Goal: Task Accomplishment & Management: Manage account settings

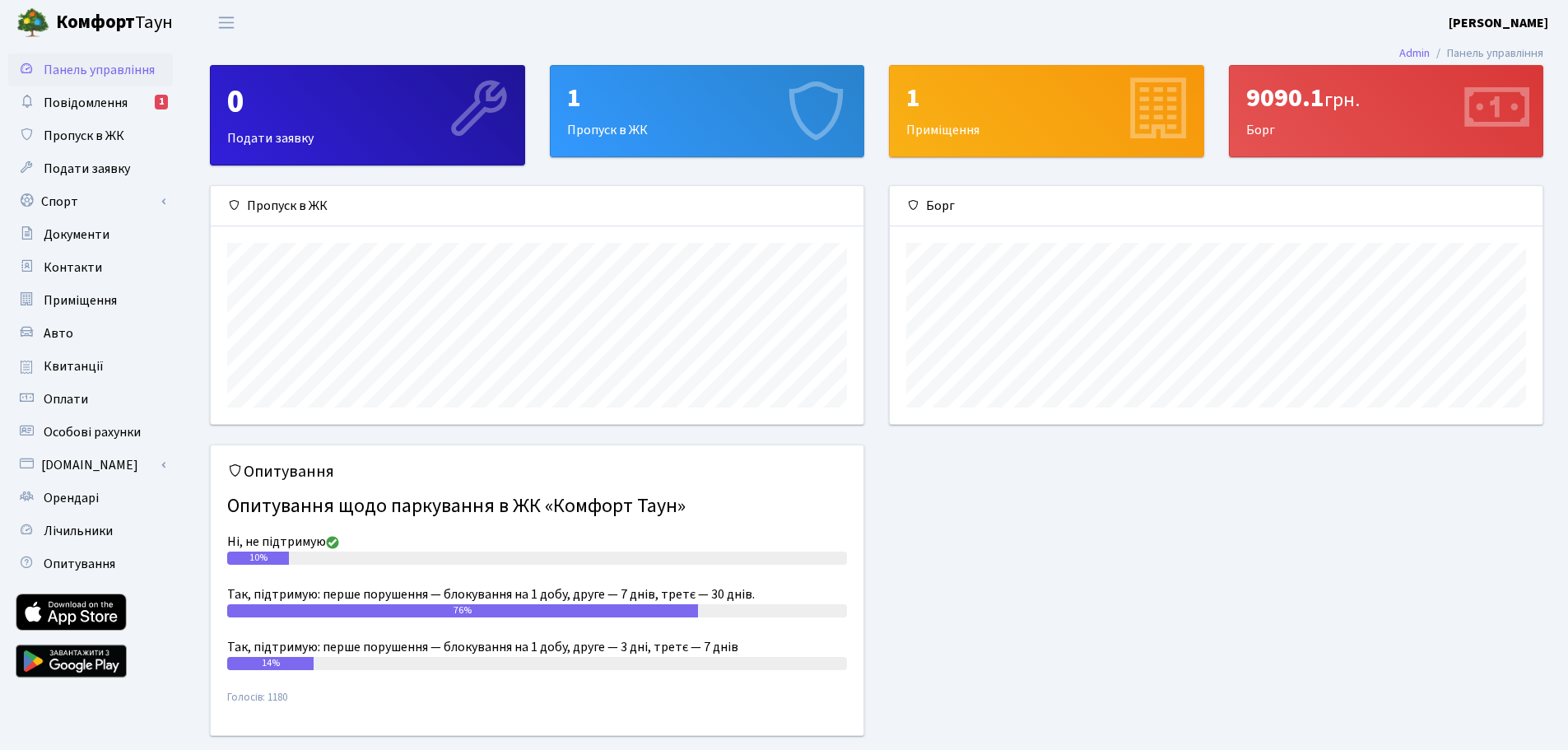
scroll to position [238, 653]
click at [682, 128] on div "1 Пропуск в ЖК" at bounding box center [707, 111] width 313 height 90
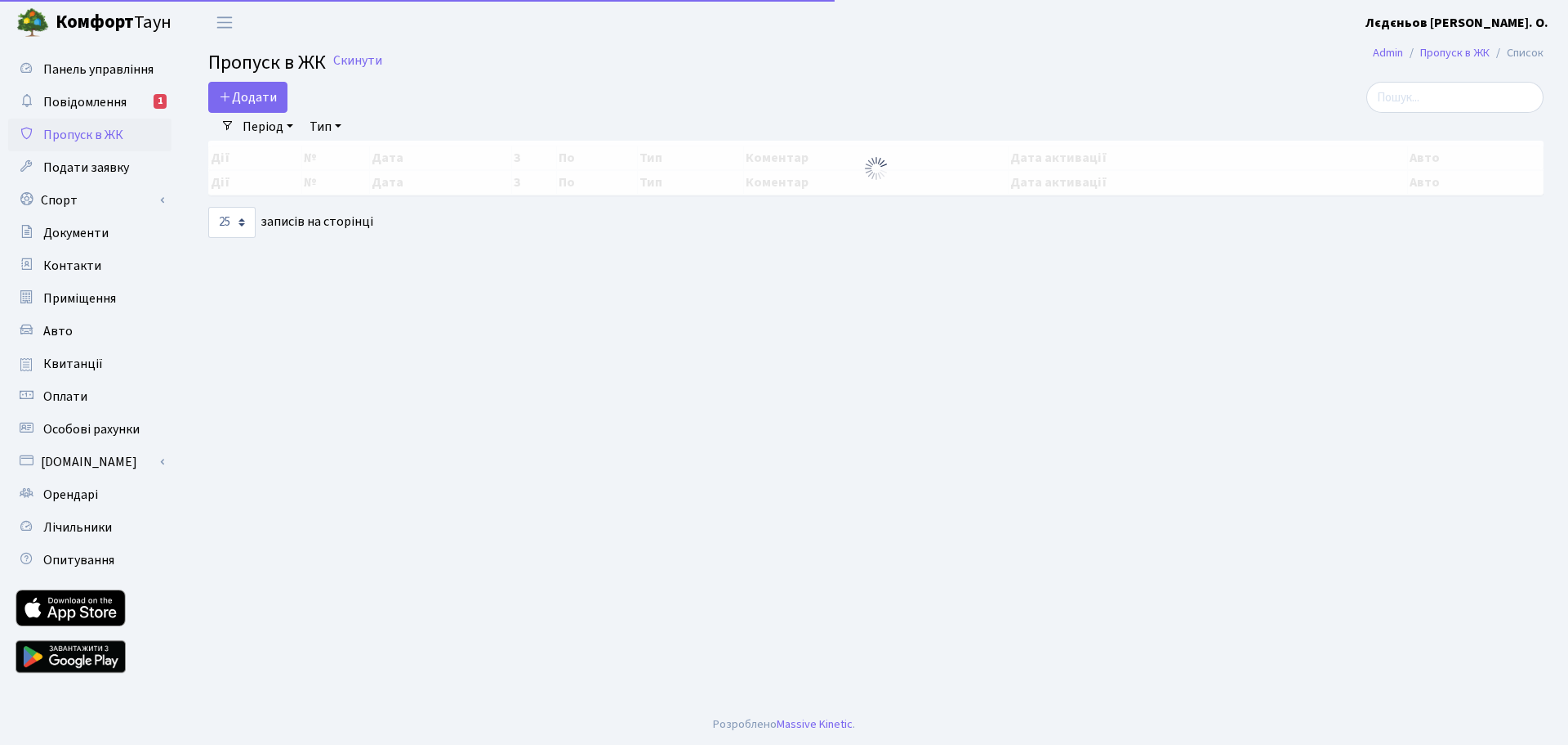
select select "25"
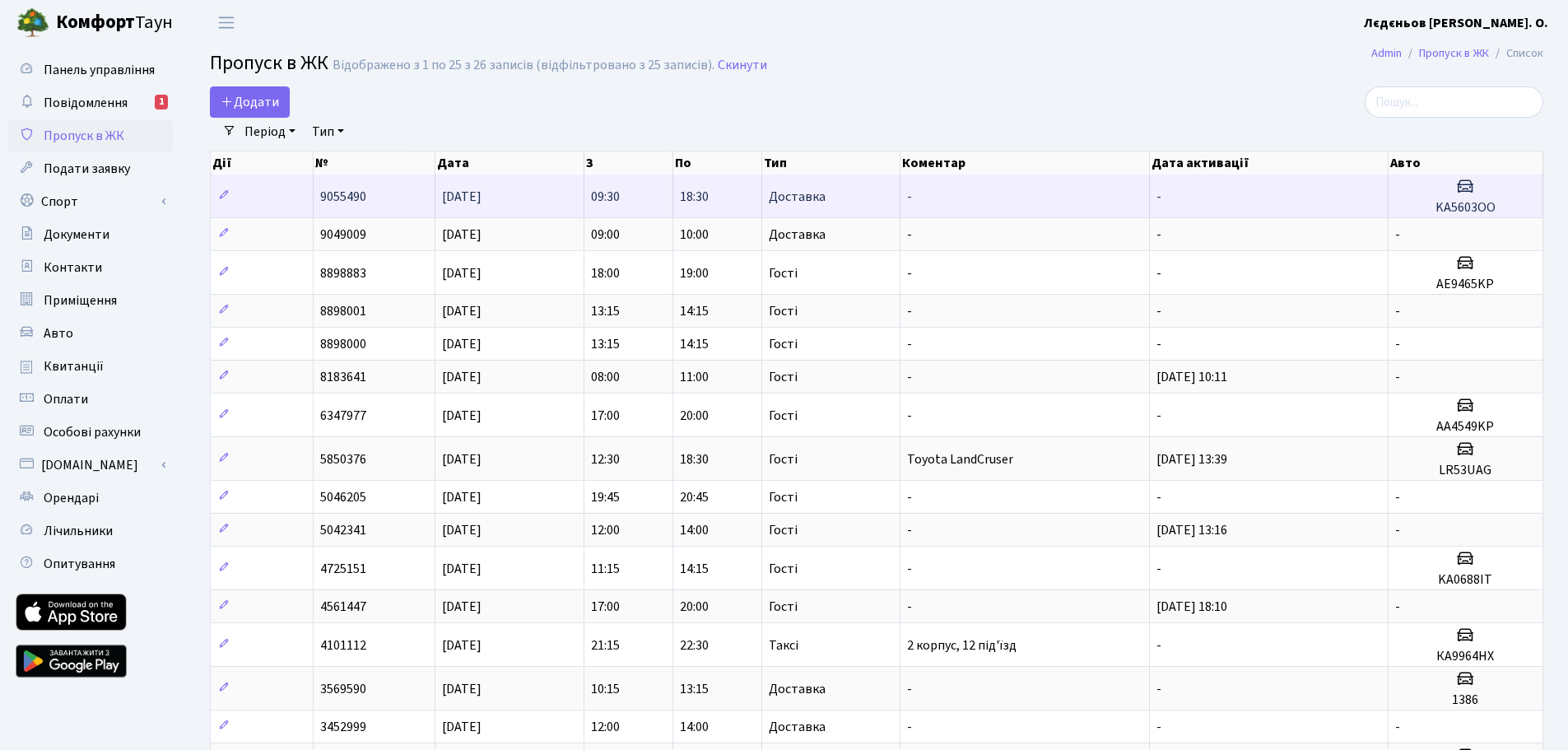
click at [788, 197] on span "Доставка" at bounding box center [797, 196] width 57 height 13
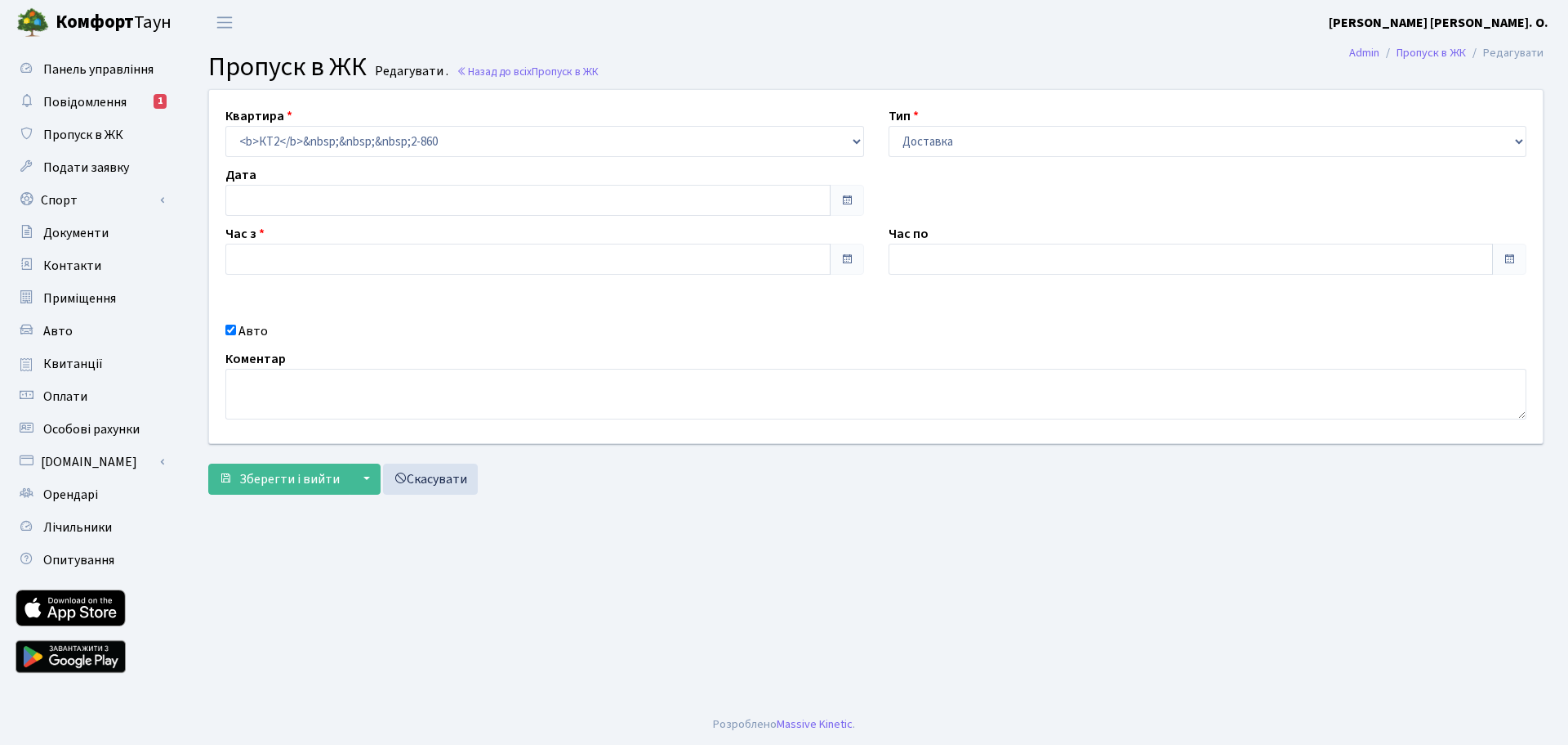
type input "[DATE]"
type input "09:30"
type input "18:30"
checkbox input "true"
click at [86, 107] on span "Повідомлення" at bounding box center [85, 102] width 83 height 18
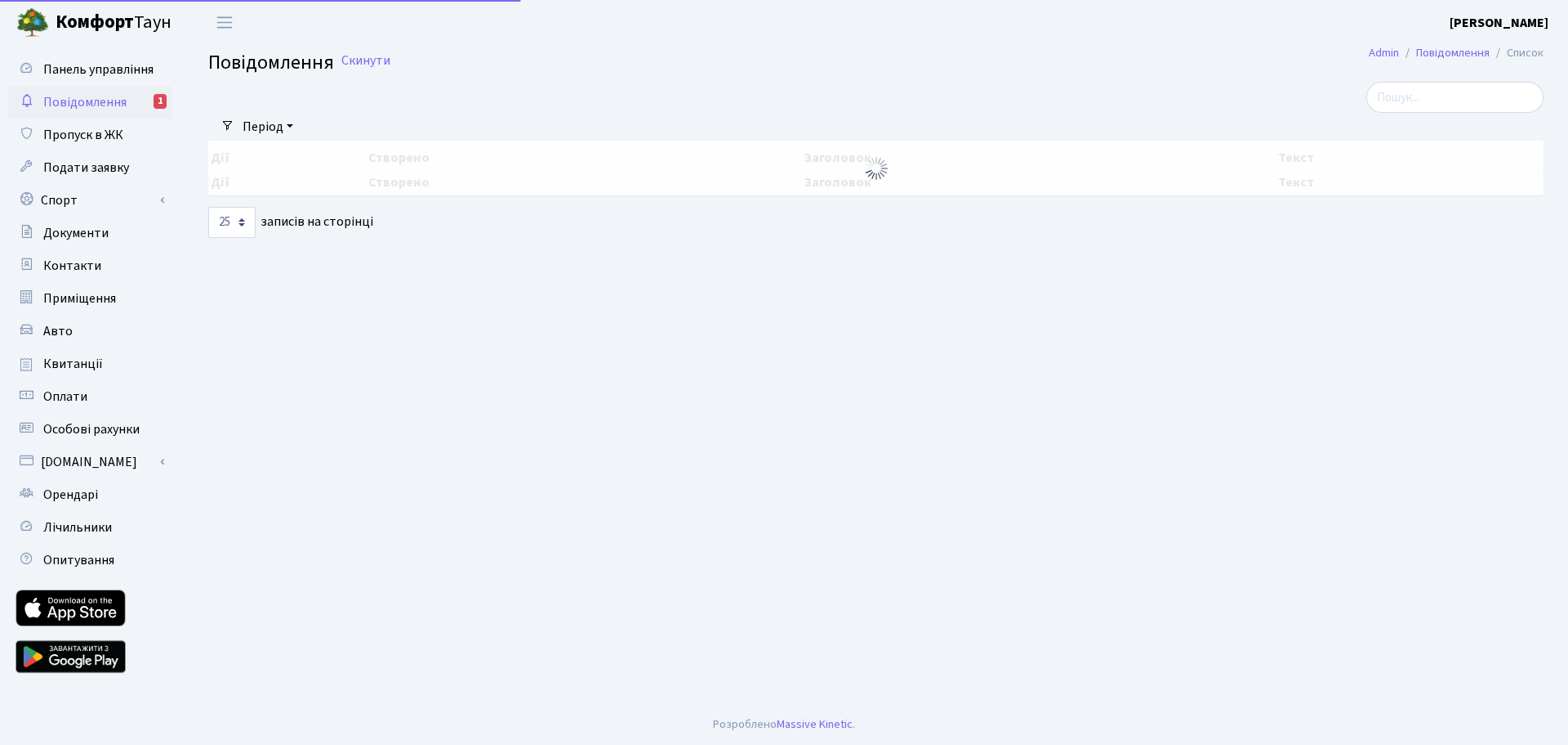
select select "25"
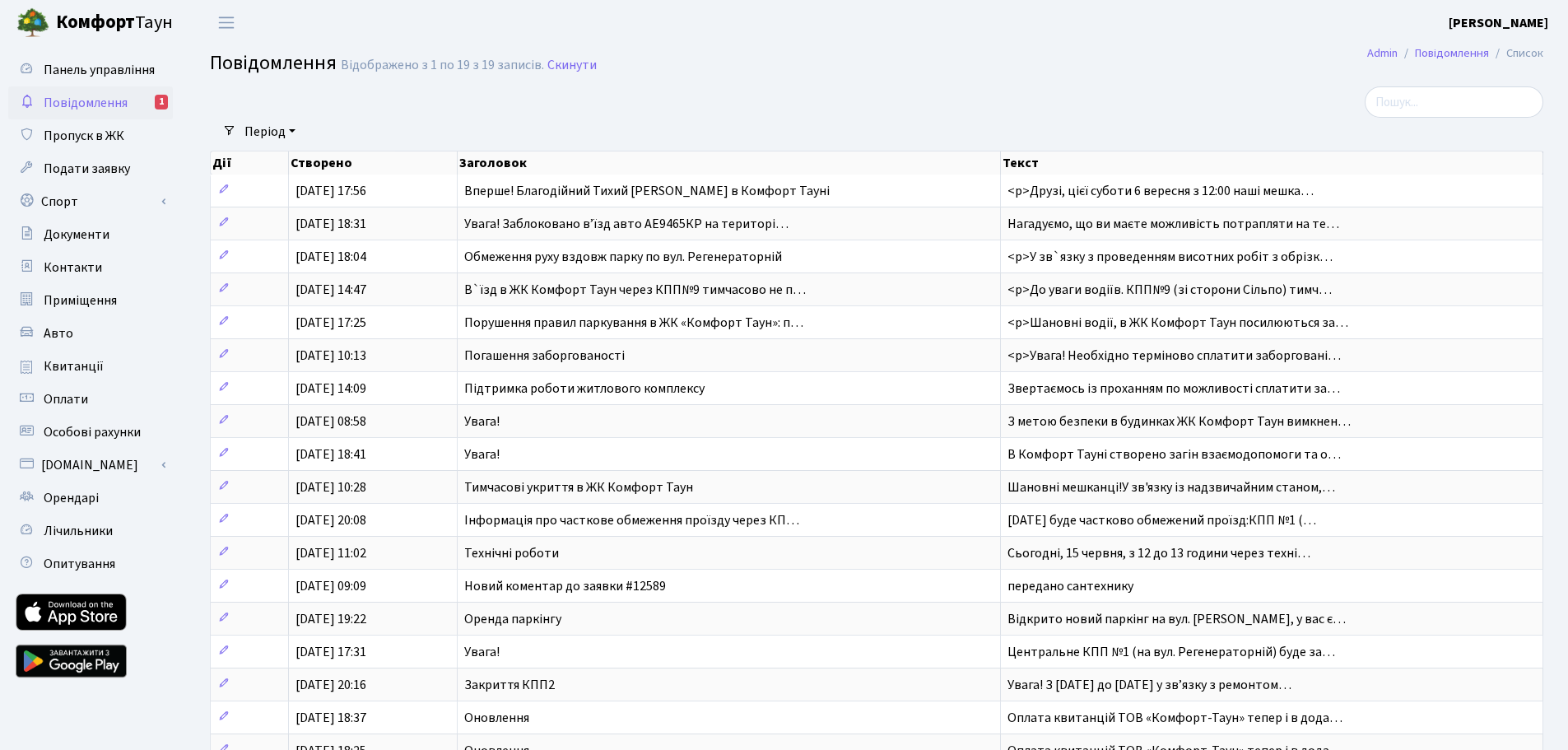
click at [106, 106] on span "Повідомлення" at bounding box center [86, 103] width 84 height 18
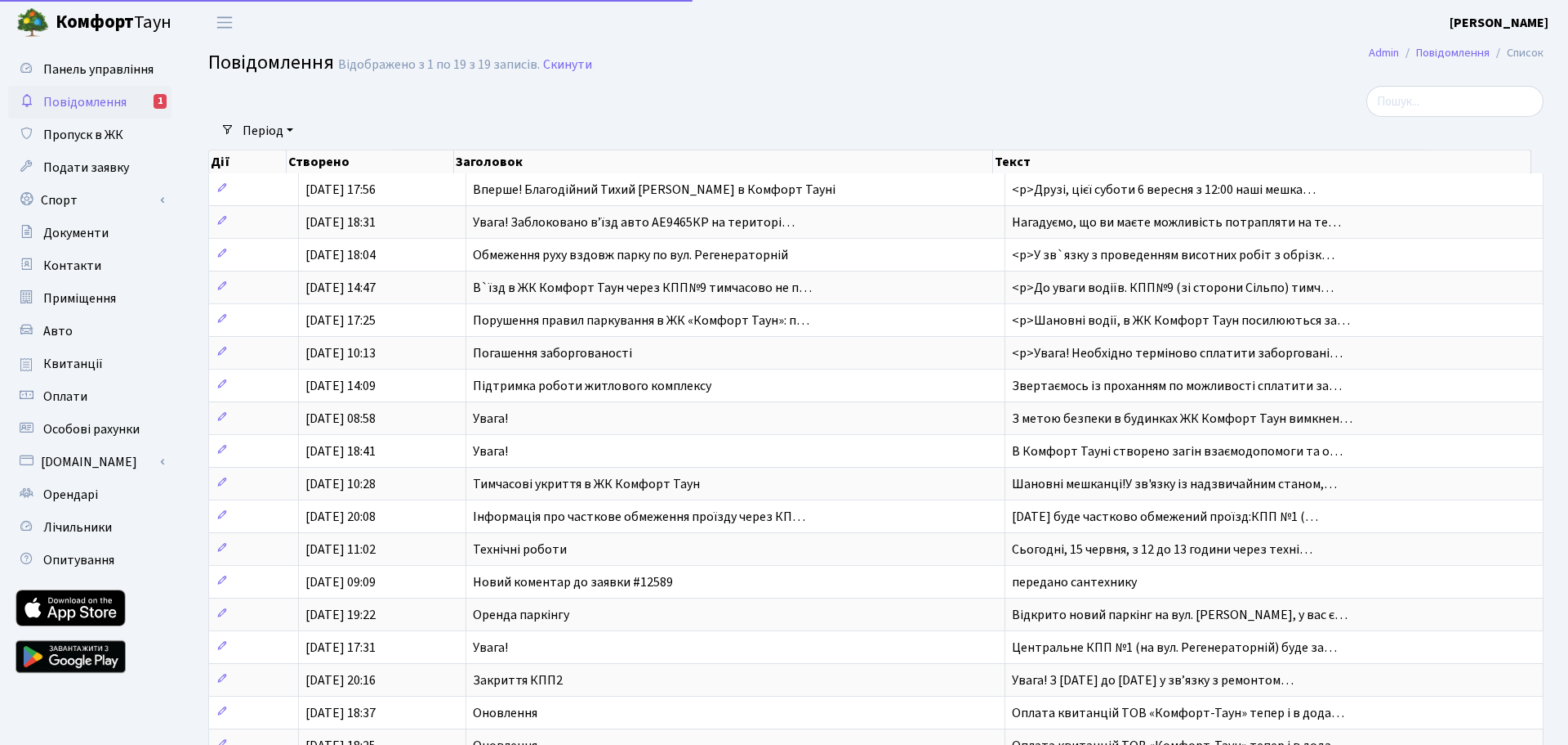
select select "25"
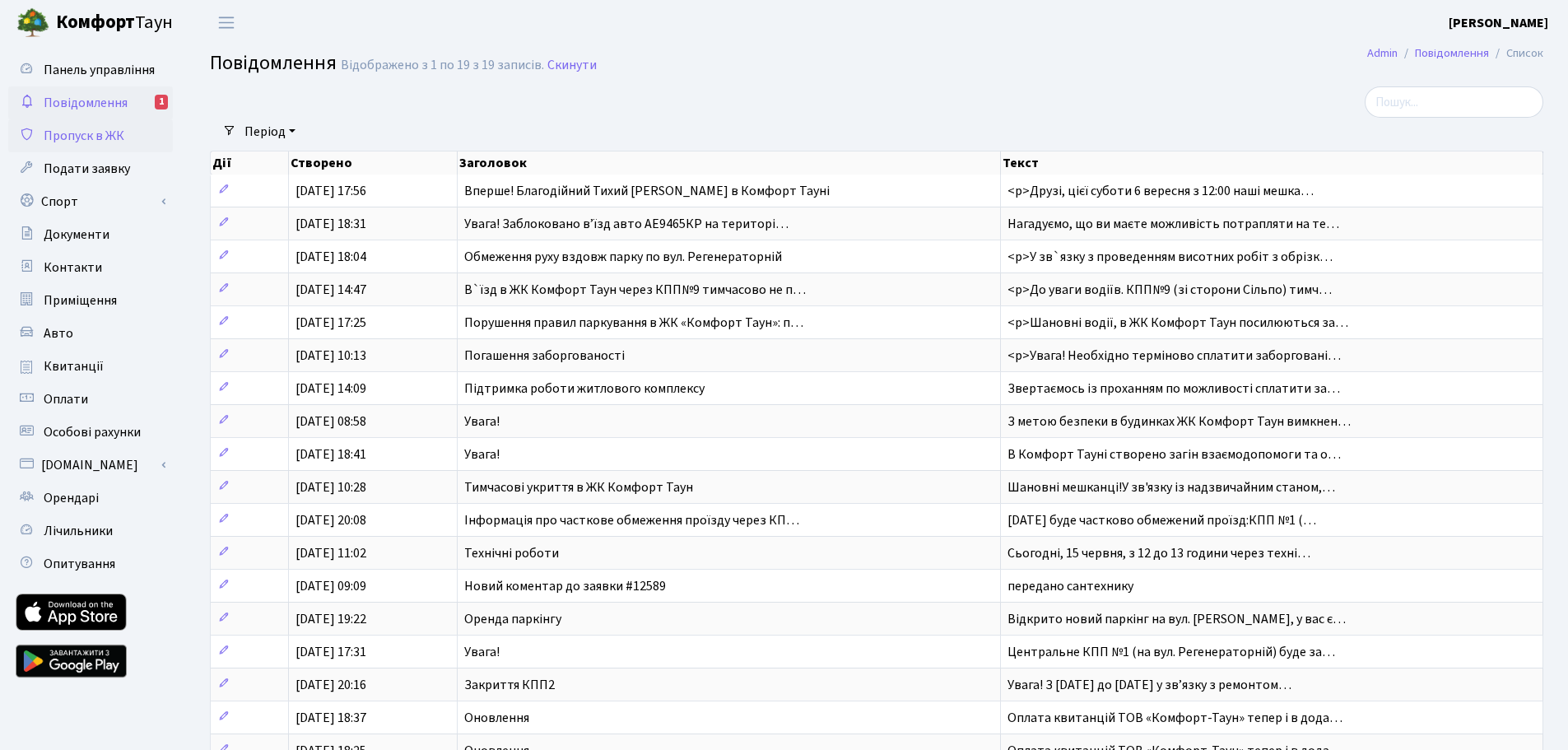
click at [85, 129] on span "Пропуск в ЖК" at bounding box center [84, 136] width 80 height 18
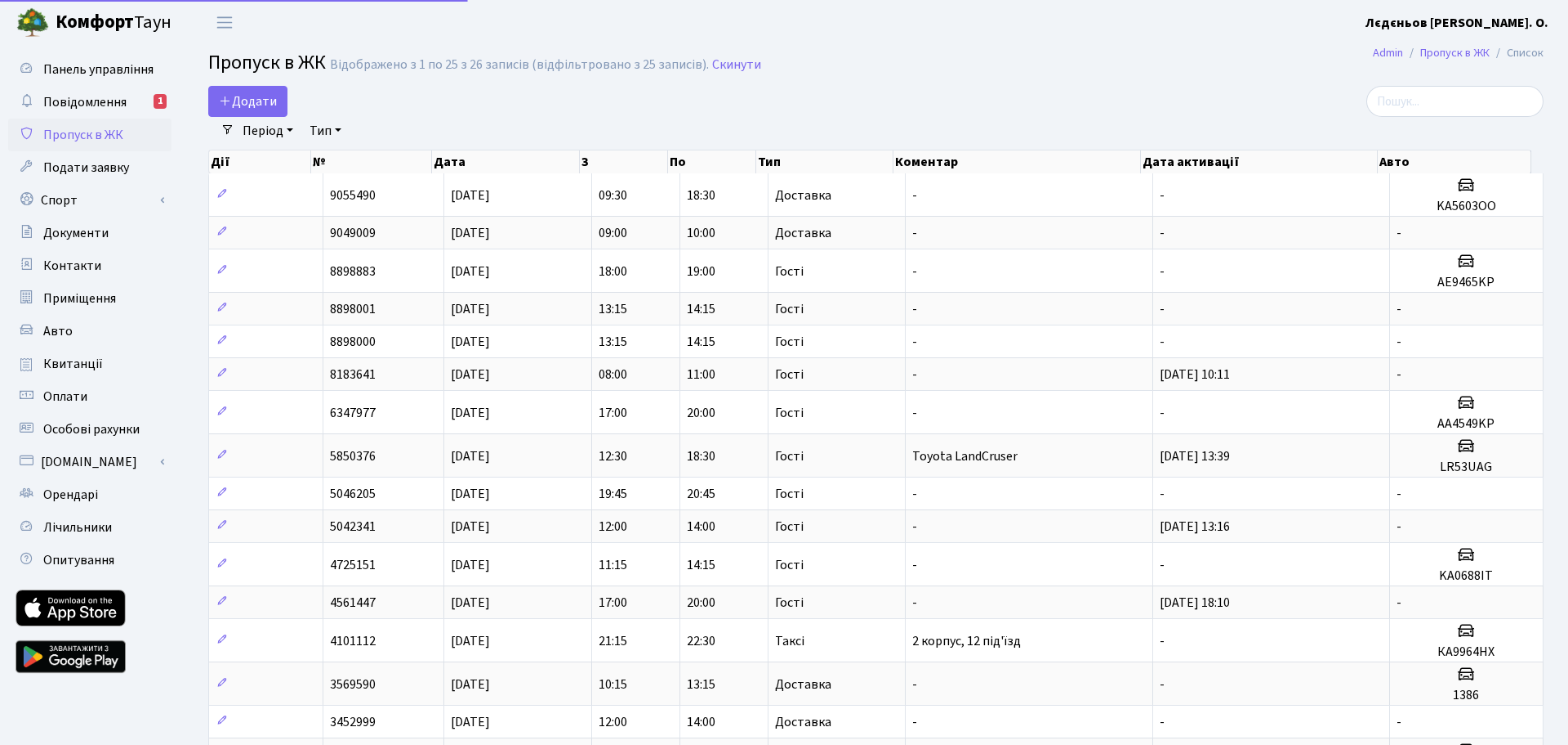
select select "25"
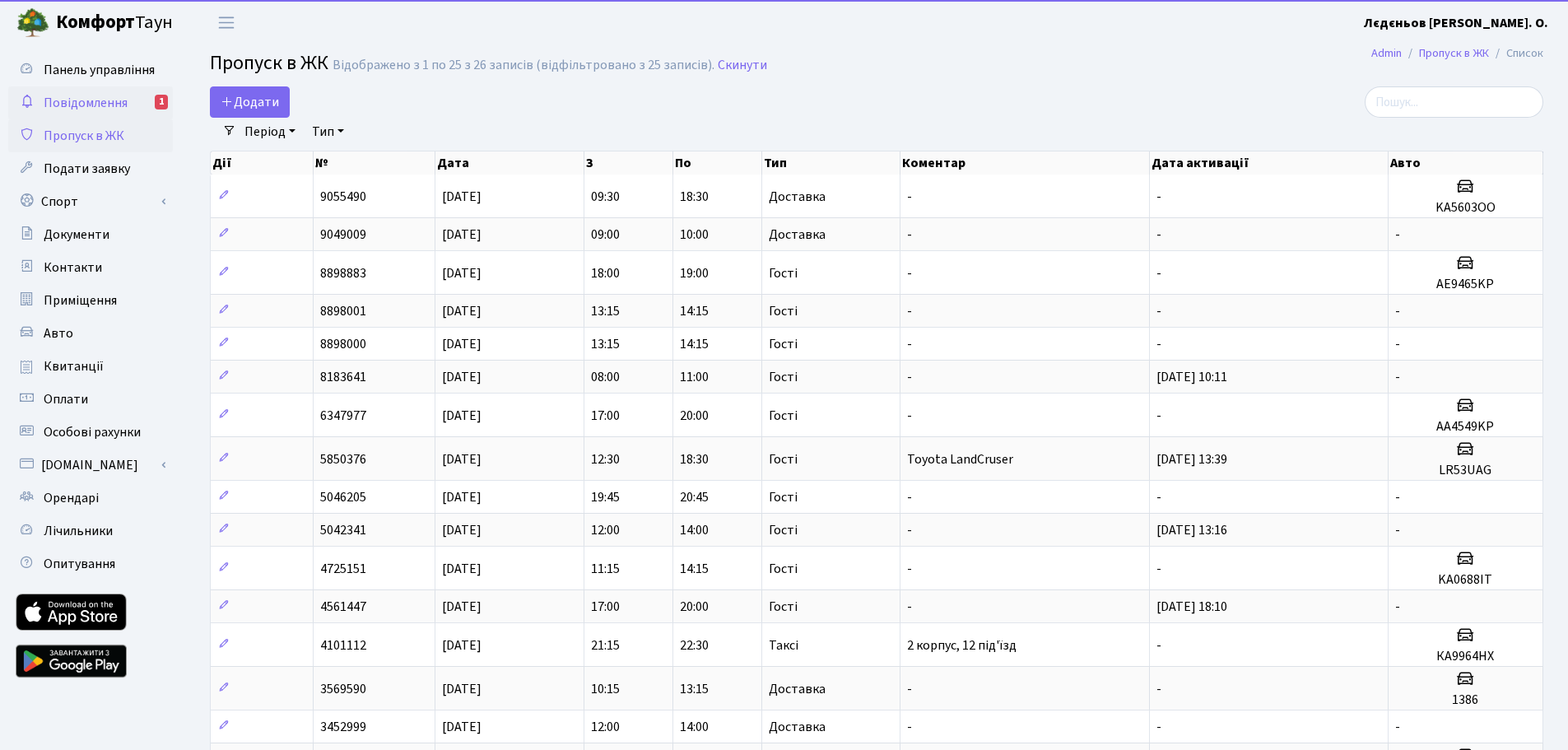
click at [96, 107] on span "Повідомлення" at bounding box center [86, 103] width 84 height 18
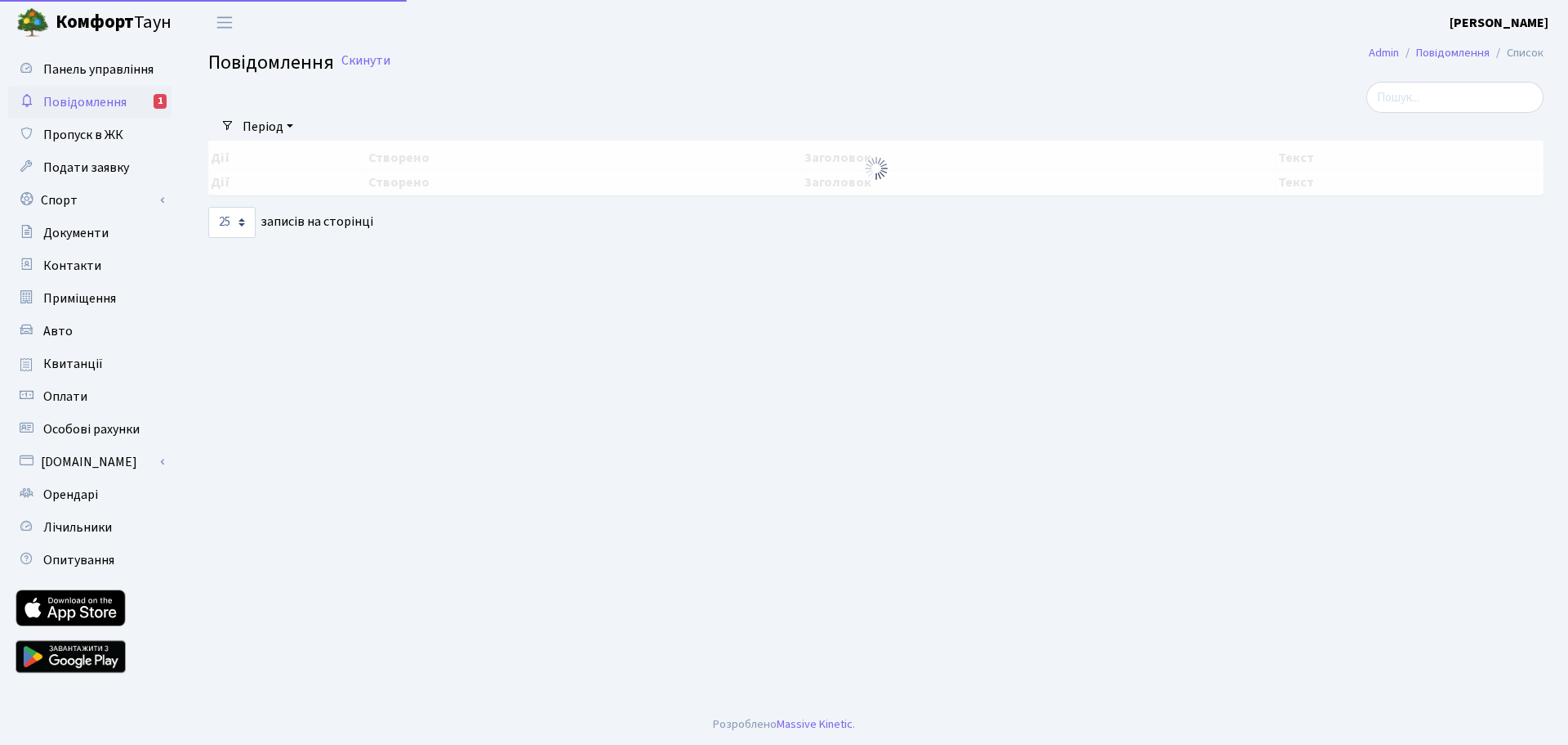
select select "25"
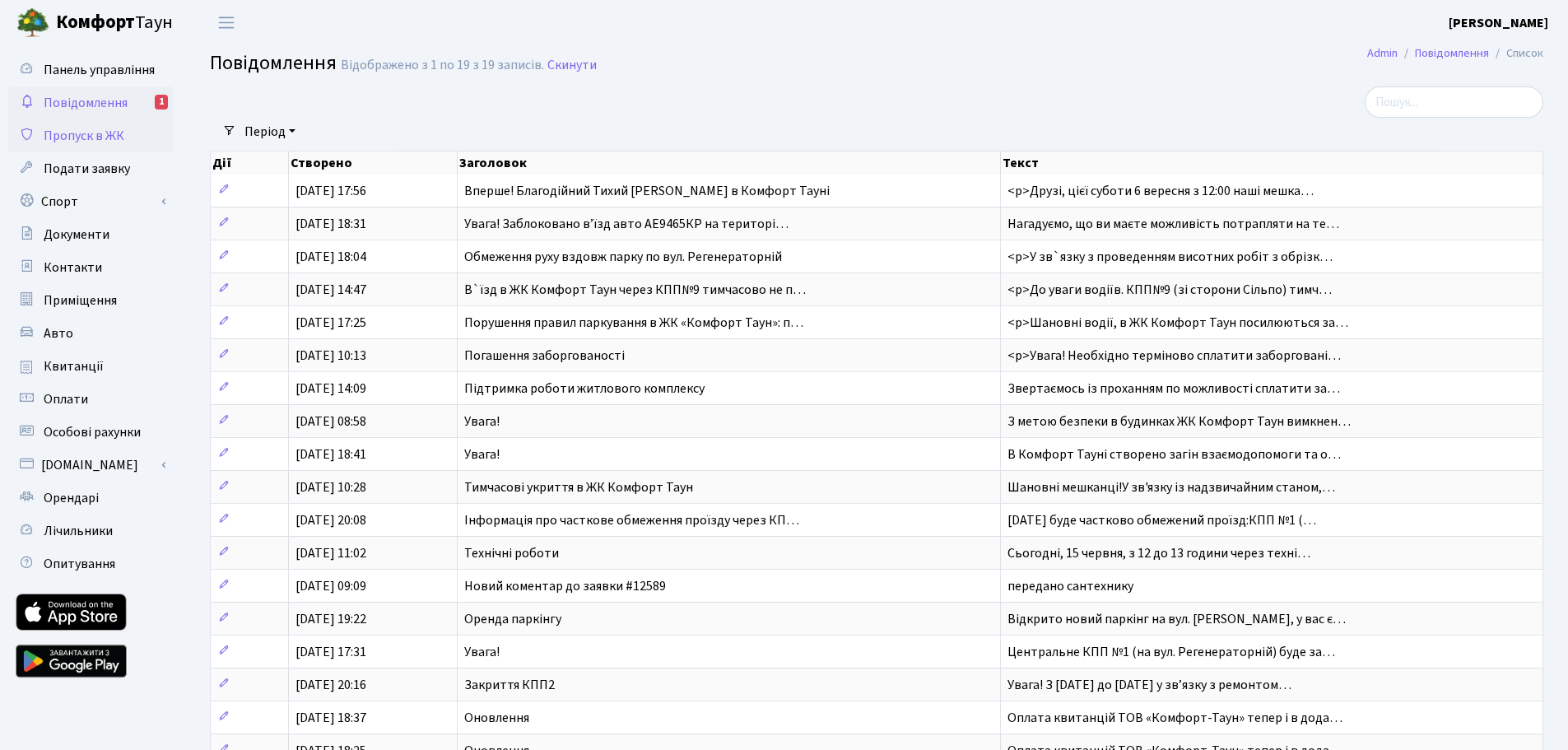
click at [96, 133] on span "Пропуск в ЖК" at bounding box center [84, 136] width 80 height 18
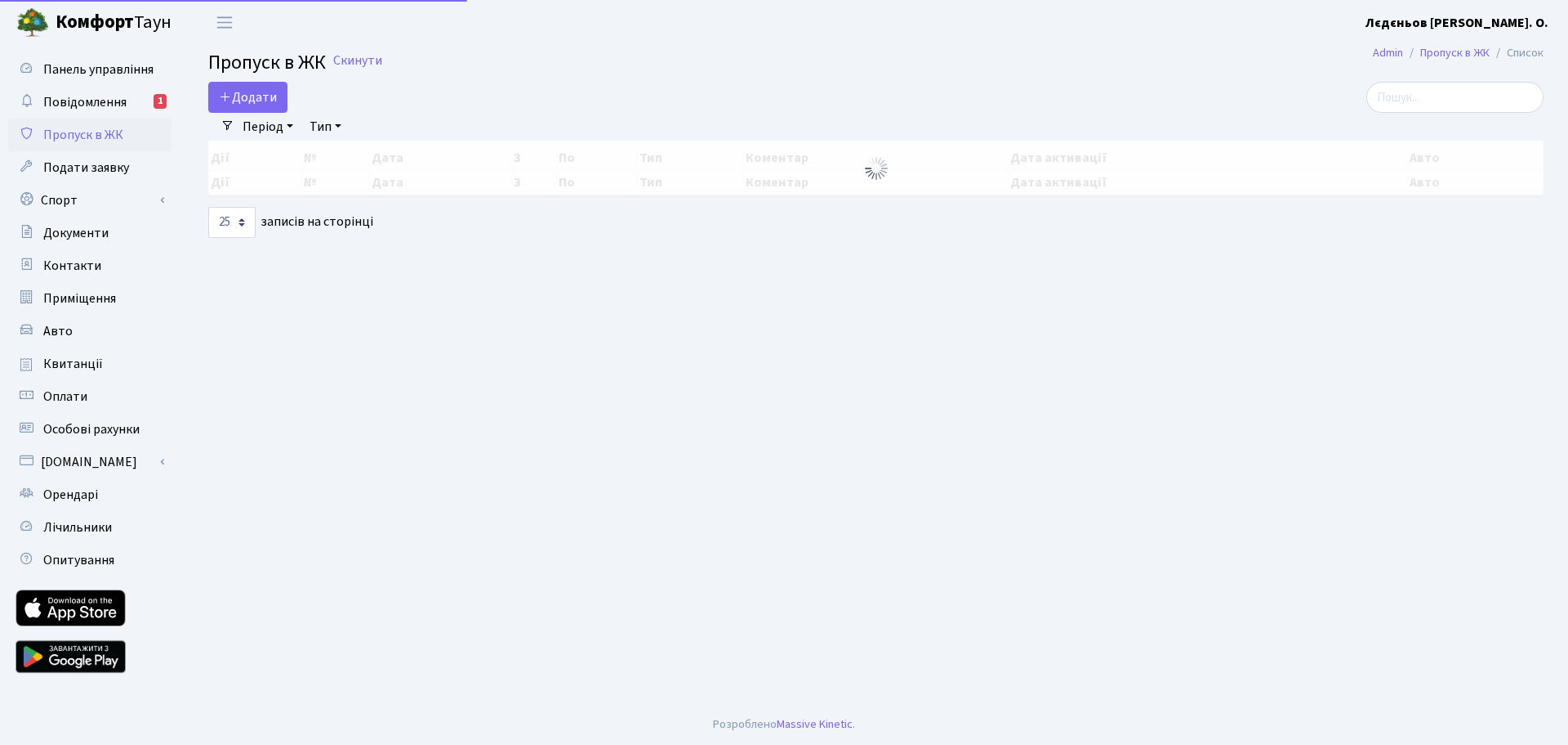
select select "25"
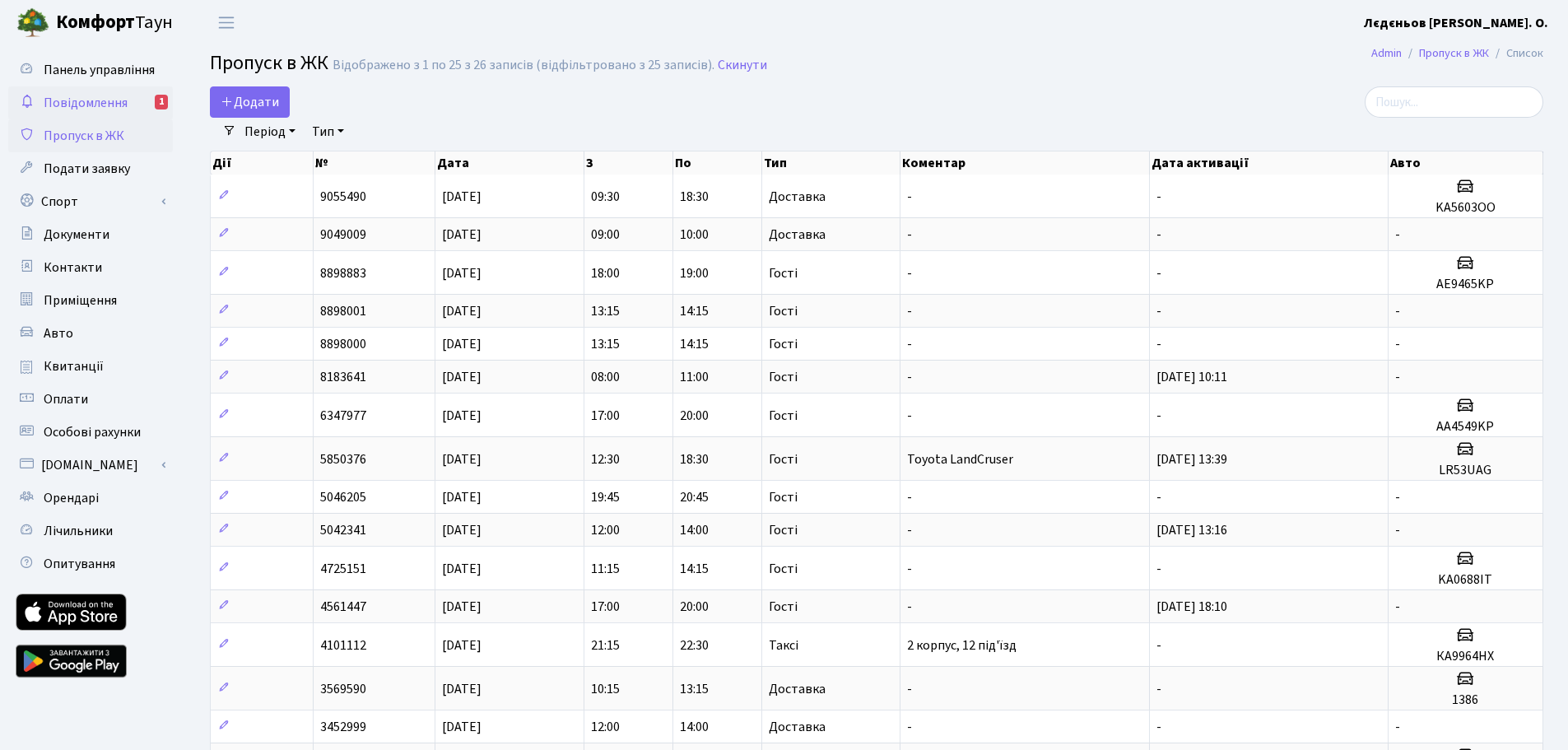
click at [108, 104] on span "Повідомлення" at bounding box center [86, 103] width 84 height 18
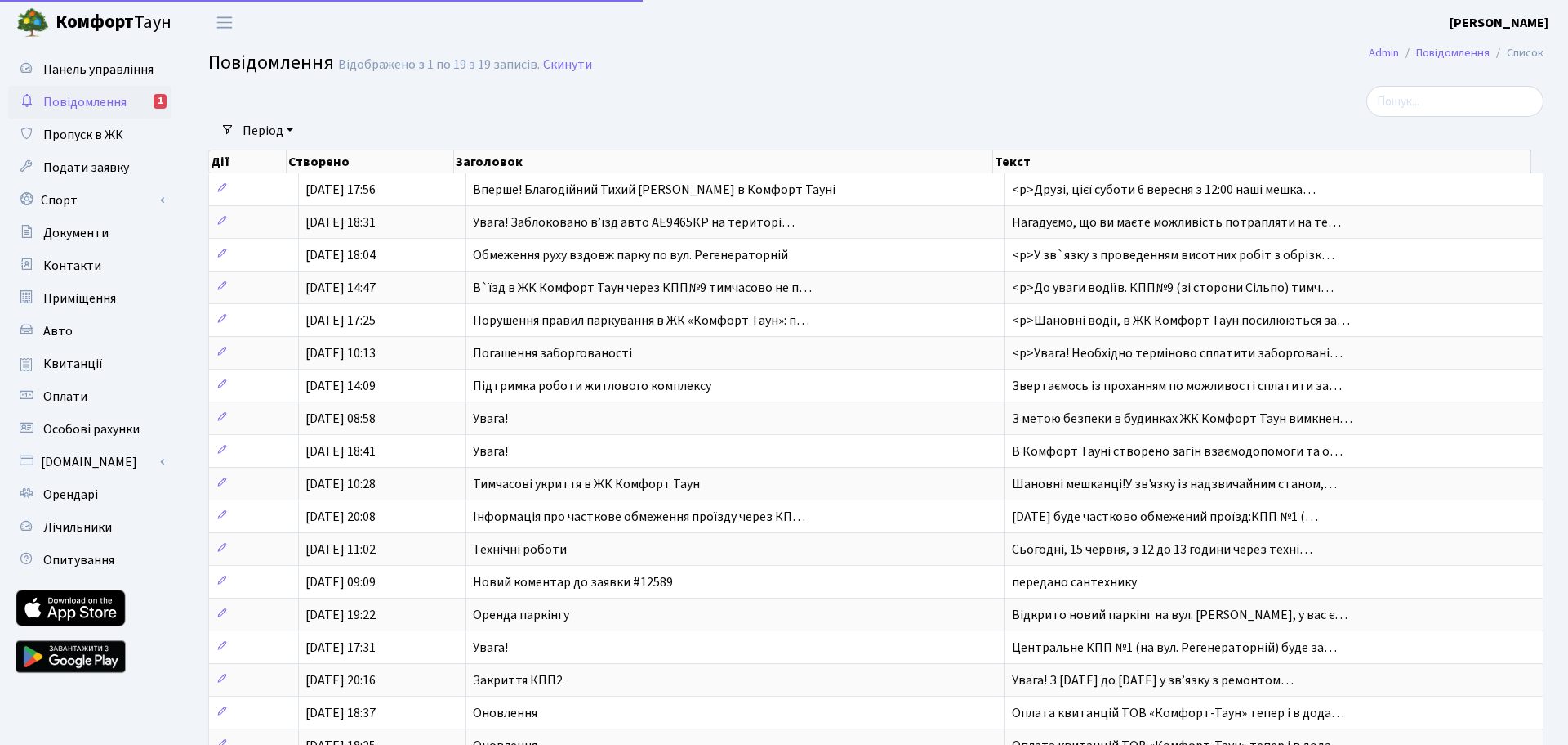
select select "25"
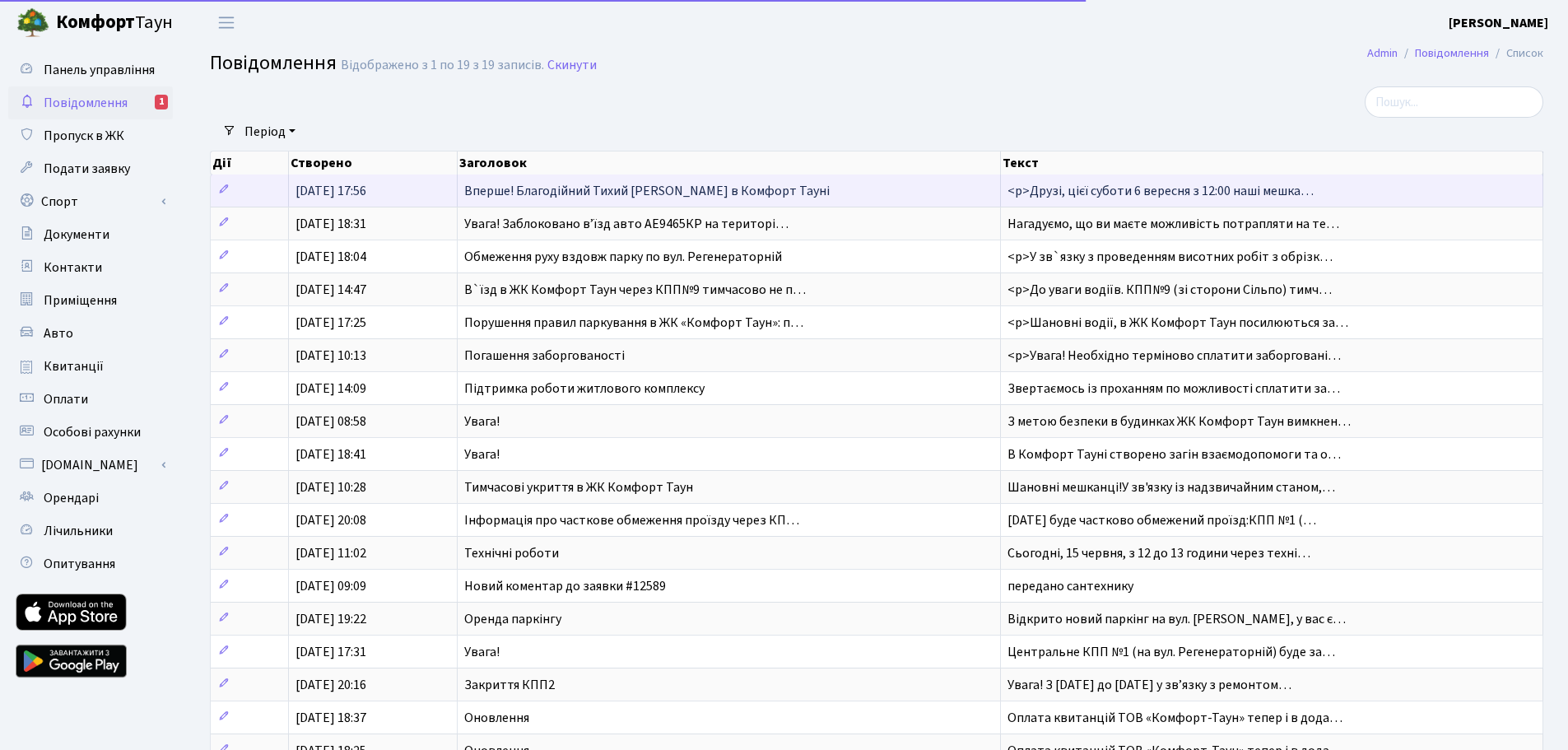
click at [605, 187] on span "Вперше! Благодійний Тихий [PERSON_NAME] в Комфорт Тауні" at bounding box center [646, 191] width 365 height 18
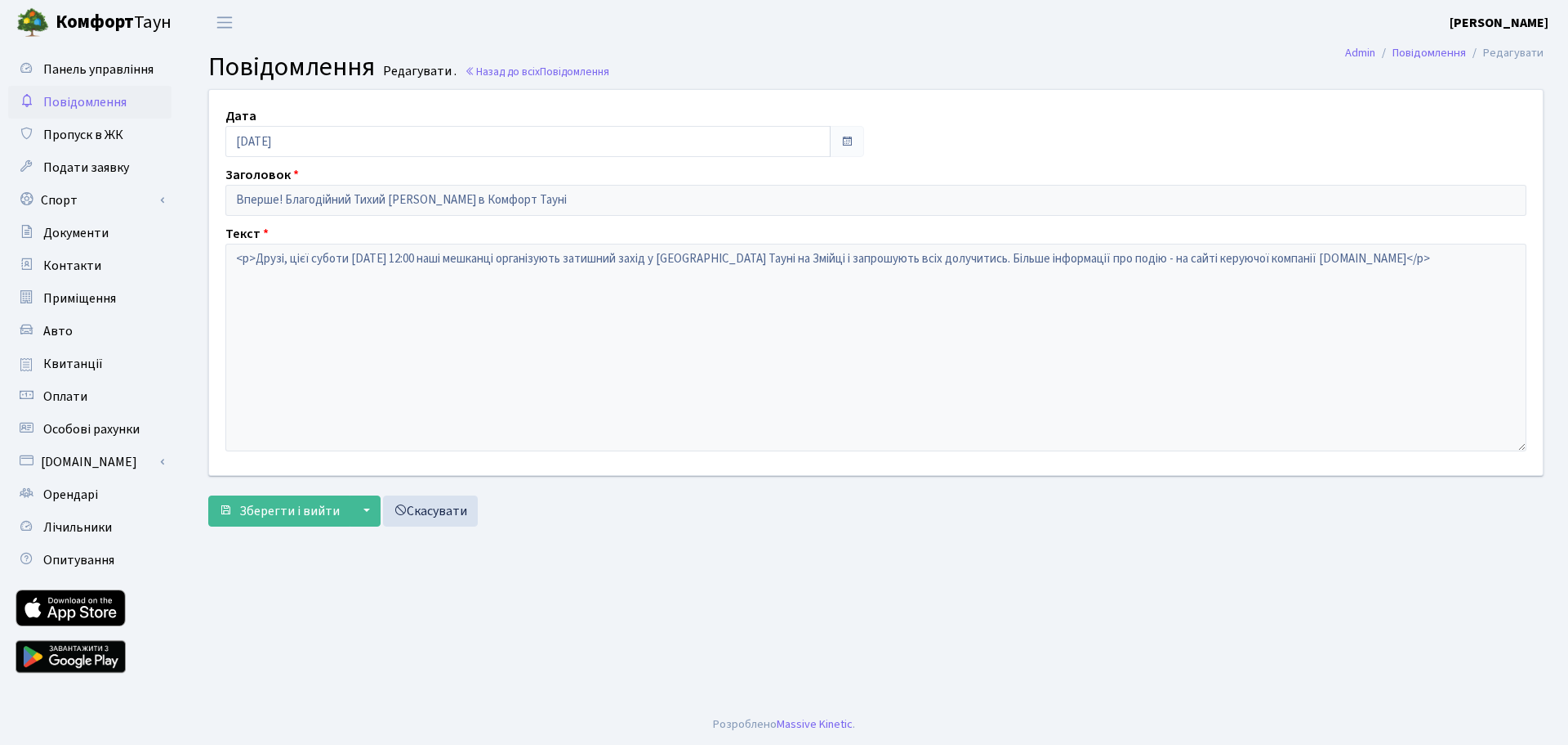
click at [55, 105] on span "Повідомлення" at bounding box center [85, 102] width 83 height 18
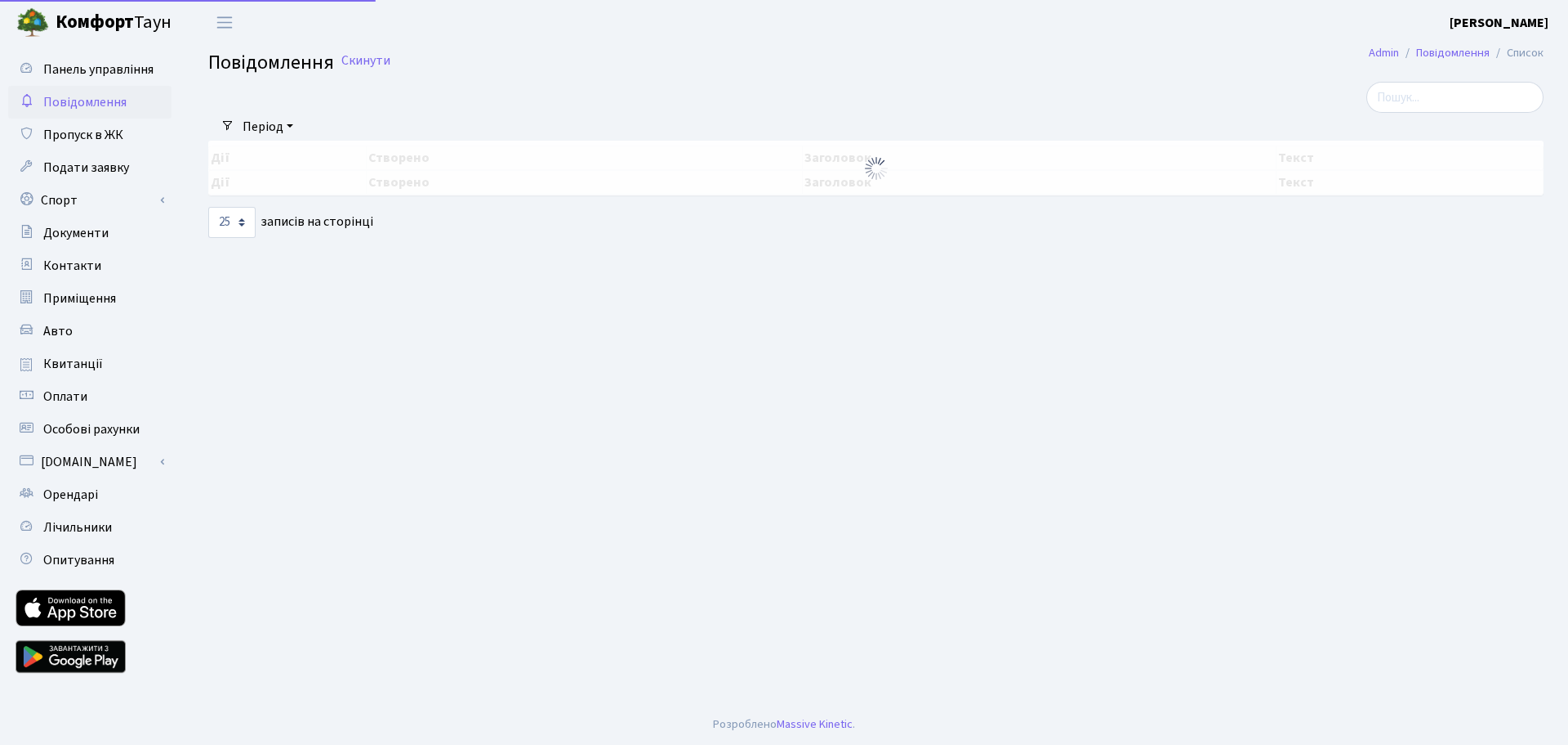
select select "25"
